Goal: Transaction & Acquisition: Download file/media

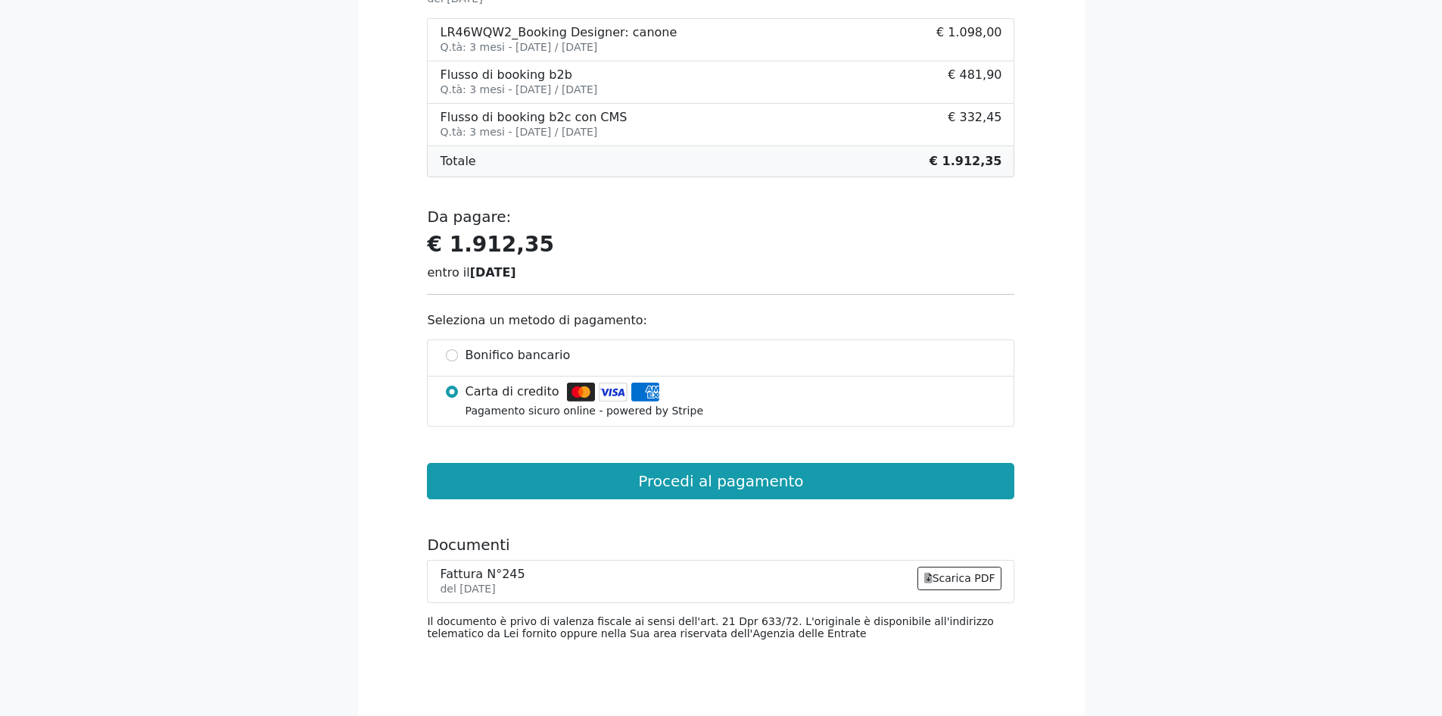
scroll to position [379, 0]
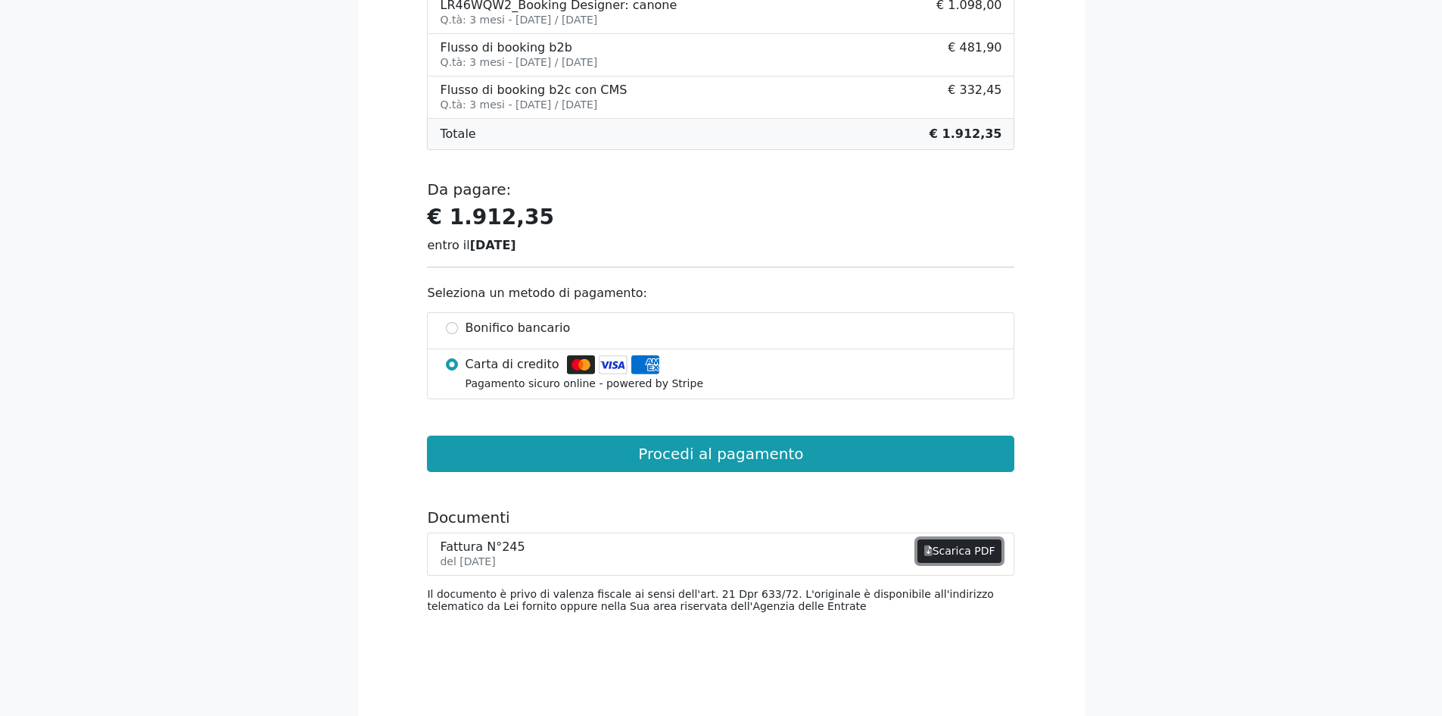
click at [973, 544] on link "Scarica PDF" at bounding box center [960, 550] width 85 height 23
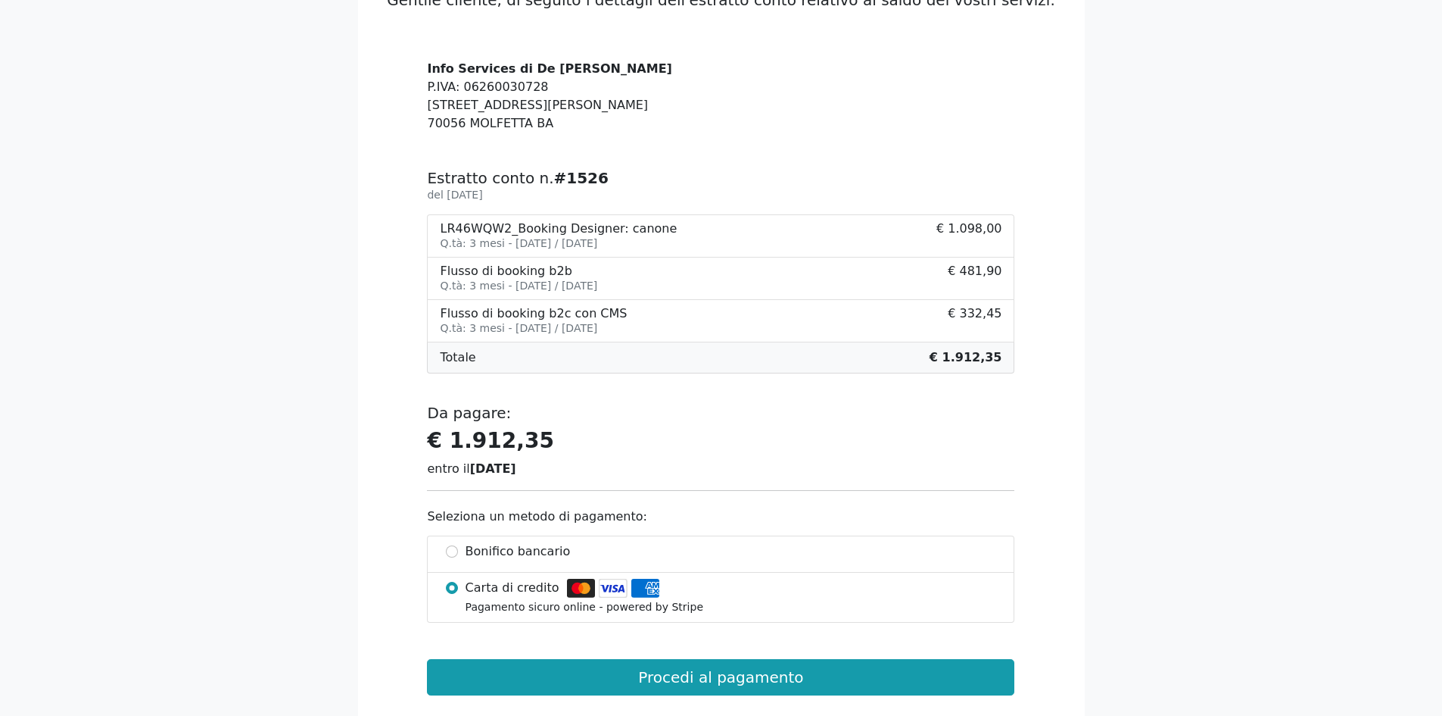
scroll to position [151, 0]
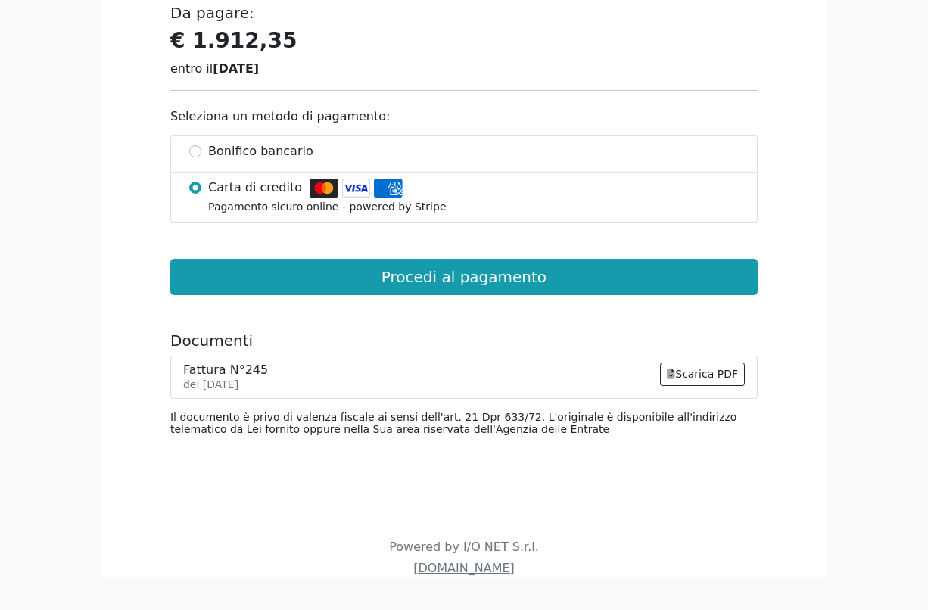
scroll to position [559, 0]
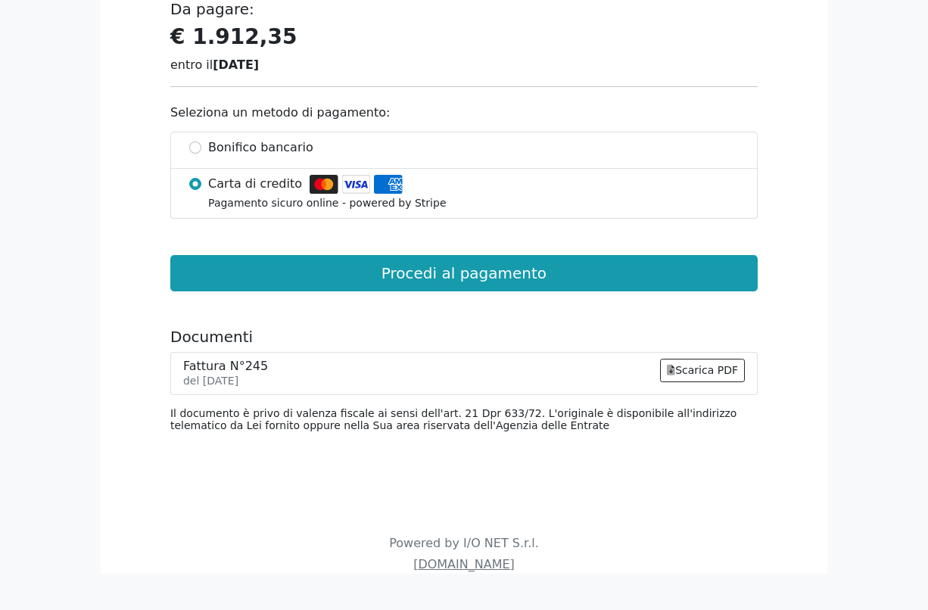
drag, startPoint x: 260, startPoint y: 385, endPoint x: 179, endPoint y: 385, distance: 81.0
click at [179, 385] on li "Fattura N°245 del 24/09/2025 Scarica PDF" at bounding box center [464, 373] width 588 height 43
copy small "del [DATE]"
click at [698, 367] on link "Scarica PDF" at bounding box center [702, 370] width 85 height 23
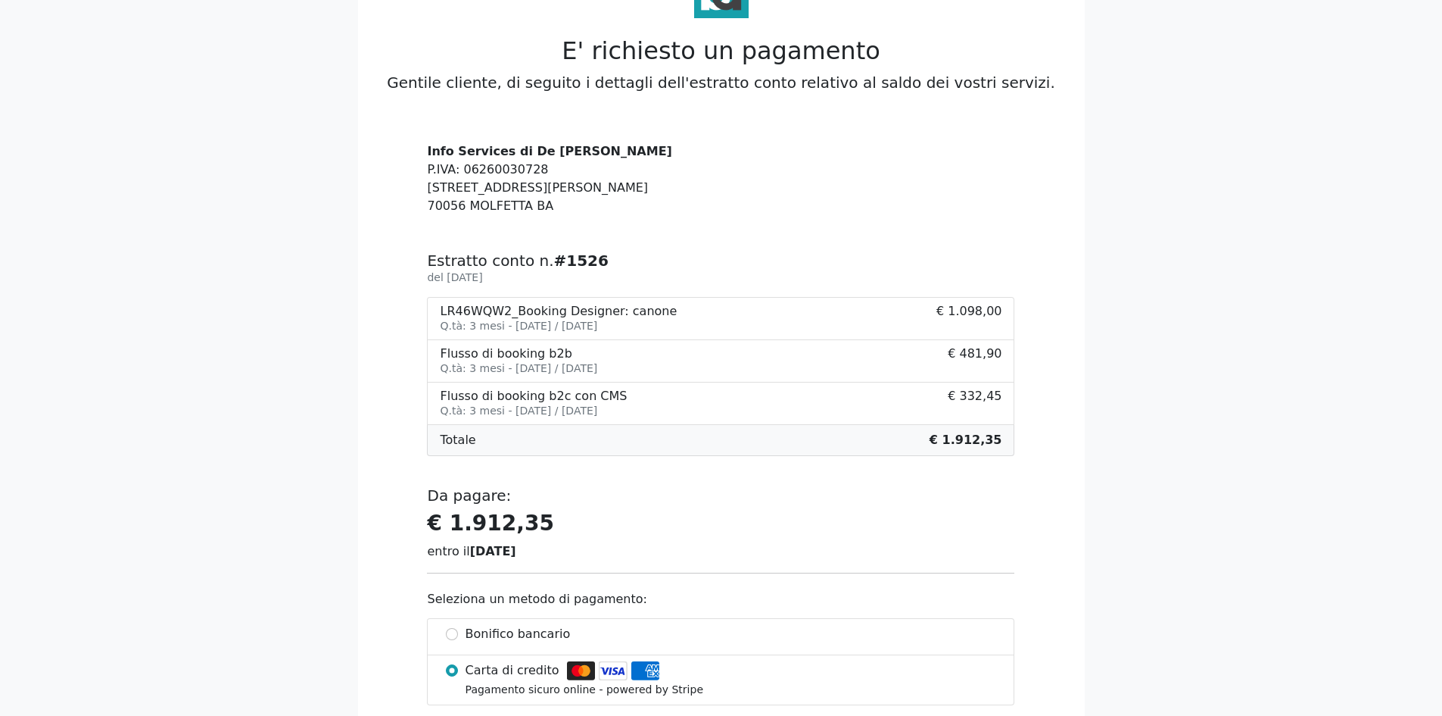
scroll to position [0, 0]
